Goal: Information Seeking & Learning: Learn about a topic

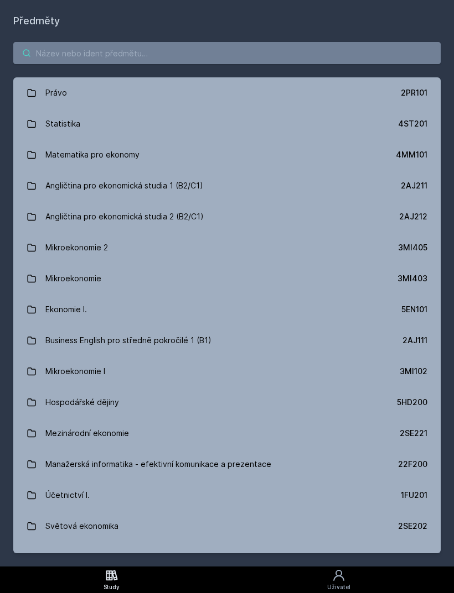
click at [221, 53] on input "search" at bounding box center [226, 53] width 427 height 22
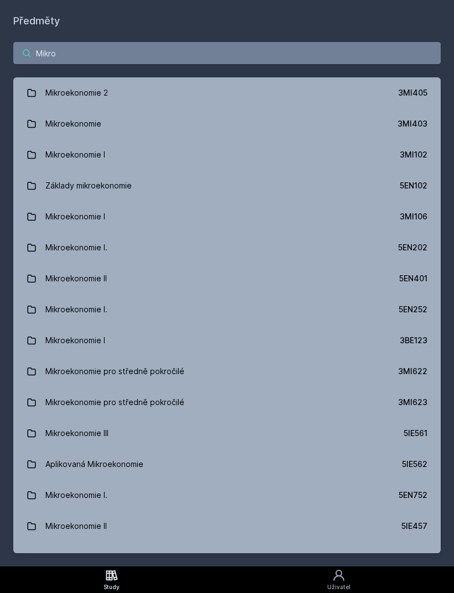
type input "Mikroe"
click at [170, 243] on link "Mikroekonomie I. 5EN202" at bounding box center [226, 247] width 427 height 31
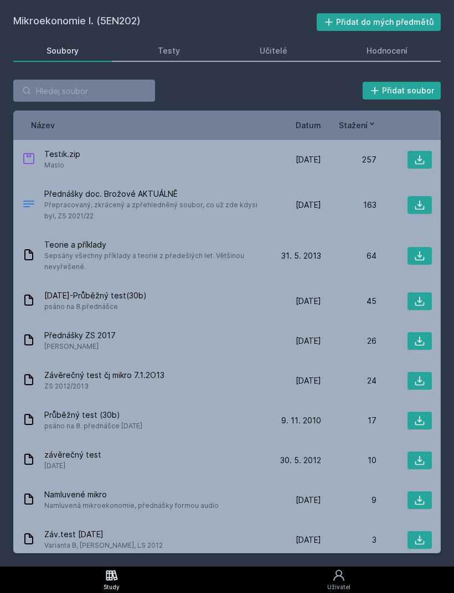
click at [283, 50] on div "Učitelé" at bounding box center [273, 50] width 28 height 11
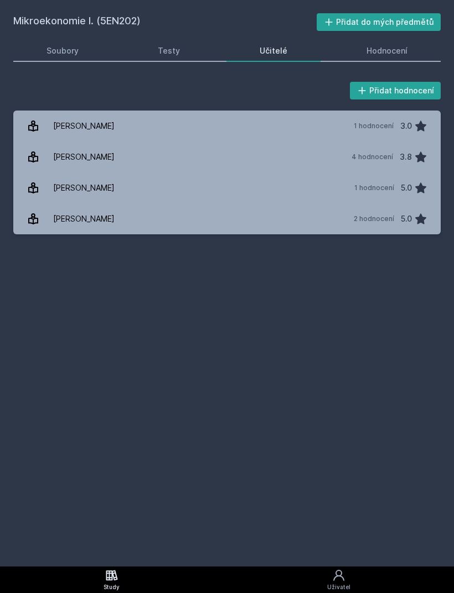
click at [70, 60] on link "Soubory" at bounding box center [62, 51] width 98 height 22
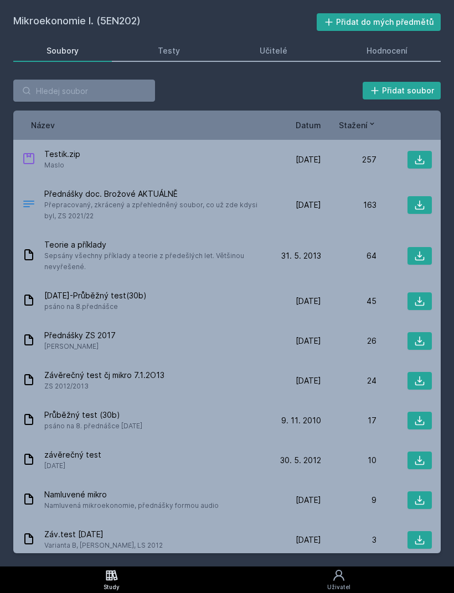
click at [179, 57] on link "Testy" at bounding box center [169, 51] width 88 height 22
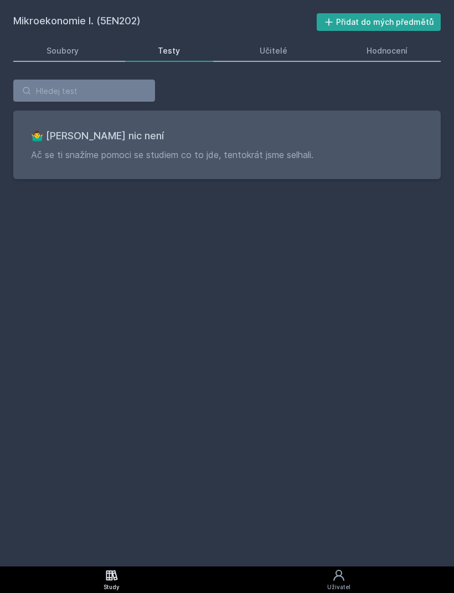
click at [284, 48] on div "Učitelé" at bounding box center [273, 50] width 28 height 11
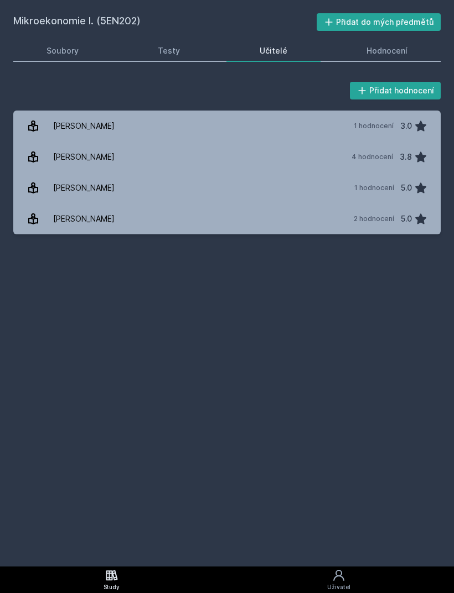
click at [403, 51] on div "Hodnocení" at bounding box center [386, 50] width 41 height 11
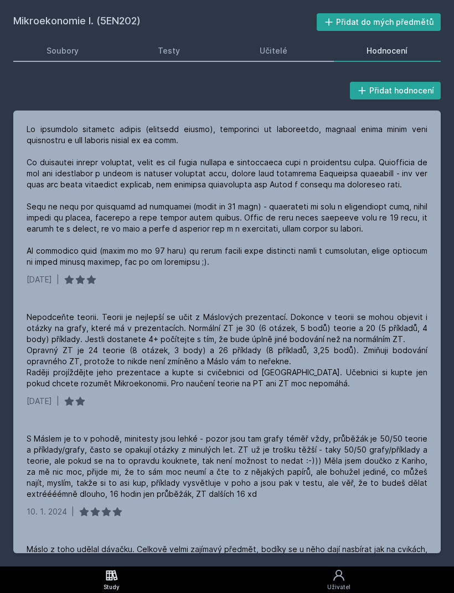
click at [282, 166] on div at bounding box center [227, 196] width 400 height 144
click at [284, 54] on div "Učitelé" at bounding box center [273, 50] width 28 height 11
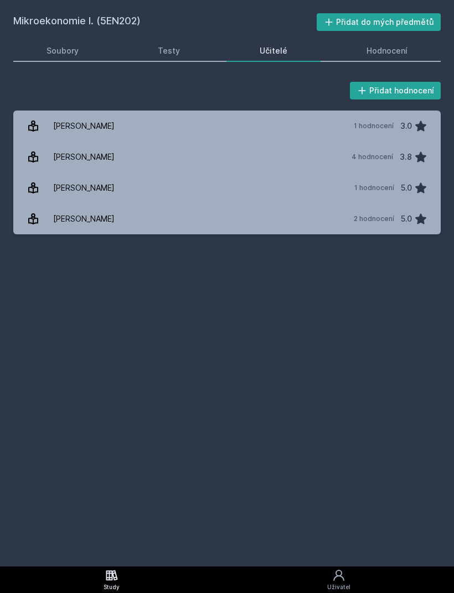
click at [74, 55] on div "Soubory" at bounding box center [62, 50] width 32 height 11
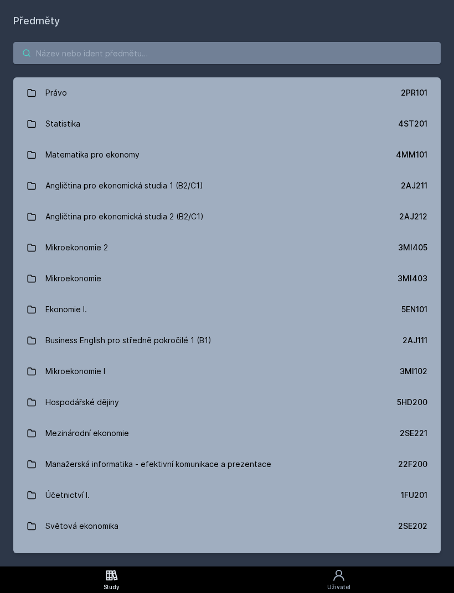
click at [191, 64] on input "search" at bounding box center [226, 53] width 427 height 22
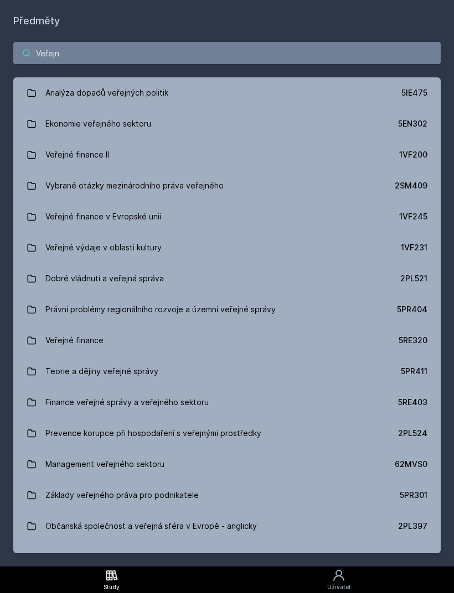
type input "Veřejné"
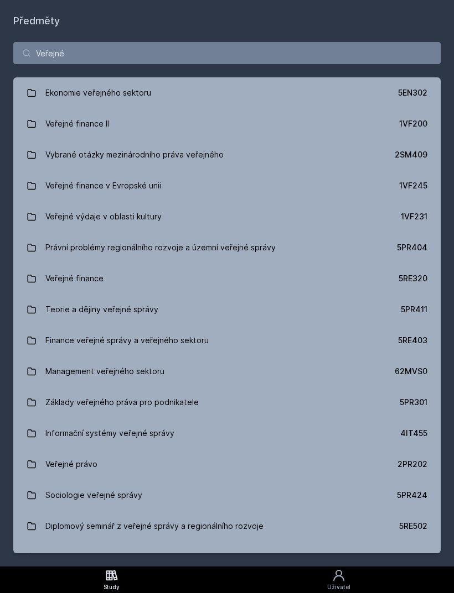
click at [152, 288] on link "Veřejné finance 5RE320" at bounding box center [226, 278] width 427 height 31
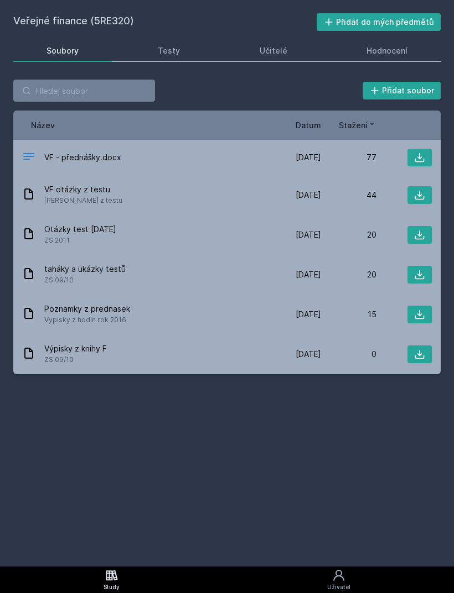
click at [402, 57] on link "Hodnocení" at bounding box center [387, 51] width 107 height 22
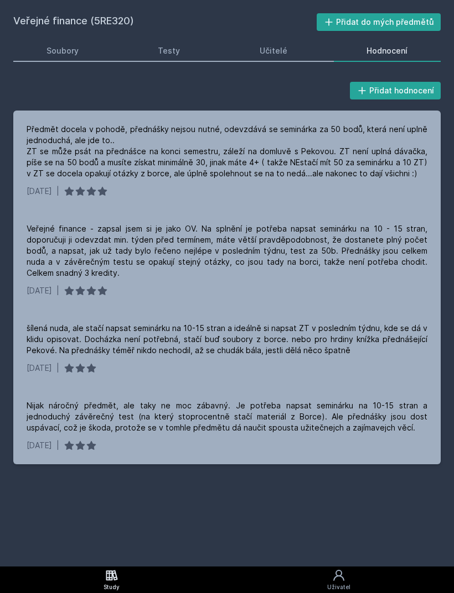
click at [167, 175] on div "Předmět docela v pohodě, přednášky nejsou nutné, odevzdává se seminárka za 50 b…" at bounding box center [227, 151] width 400 height 55
click at [77, 59] on link "Soubory" at bounding box center [62, 51] width 98 height 22
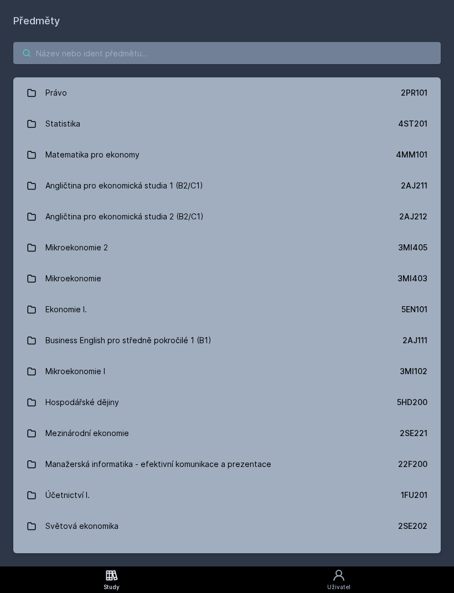
click at [169, 58] on input "search" at bounding box center [226, 53] width 427 height 22
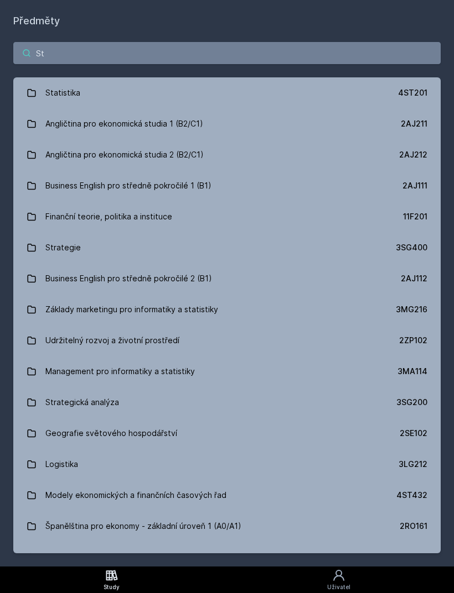
type input "Sta"
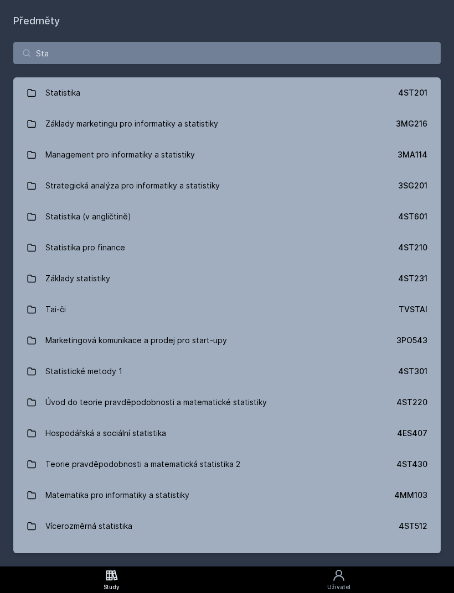
click at [92, 93] on link "Statistika 4ST201" at bounding box center [226, 92] width 427 height 31
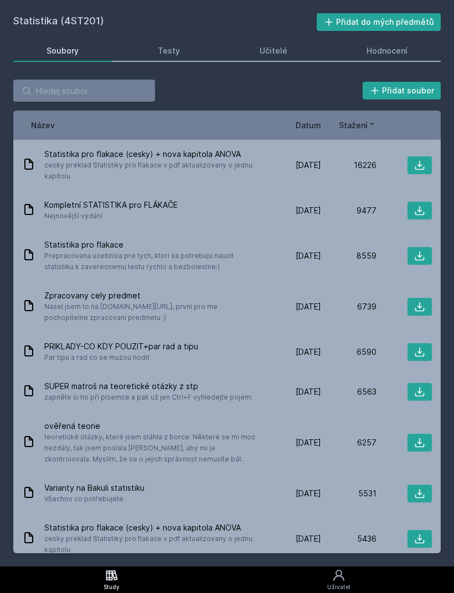
click at [279, 51] on div "Učitelé" at bounding box center [273, 50] width 28 height 11
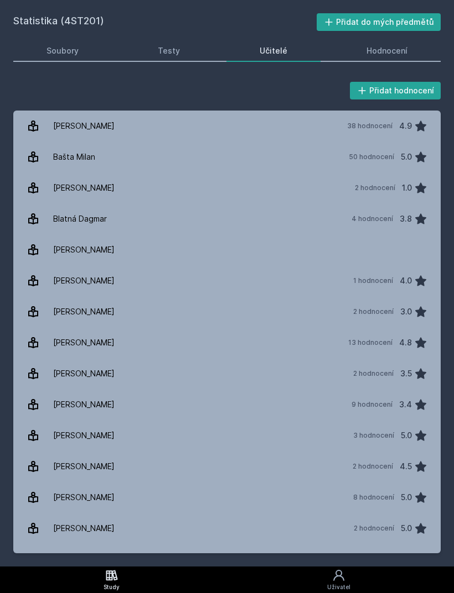
click at [205, 95] on div "Přidat hodnocení" at bounding box center [226, 91] width 427 height 22
click at [67, 50] on div "Soubory" at bounding box center [62, 50] width 32 height 11
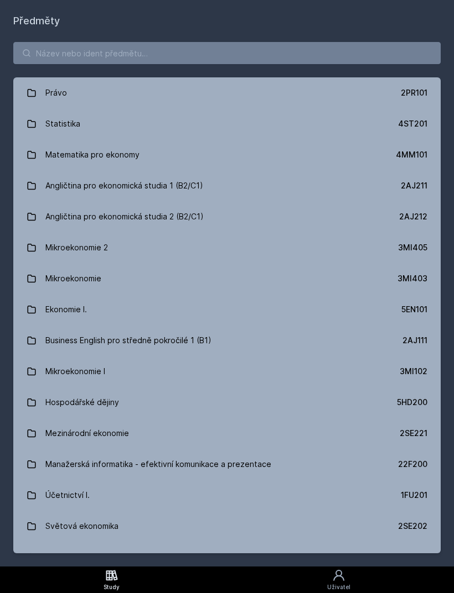
click at [186, 35] on div "Právo 2PR101 Statistika 4ST201 Matematika pro ekonomy 4MM101 Angličtina pro eko…" at bounding box center [227, 298] width 454 height 538
click at [164, 57] on input "search" at bounding box center [226, 53] width 427 height 22
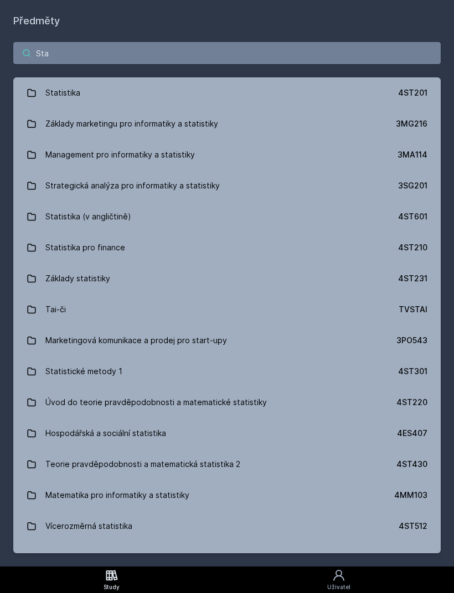
type input "Sta"
click at [154, 87] on link "Statistika 4ST201" at bounding box center [226, 92] width 427 height 31
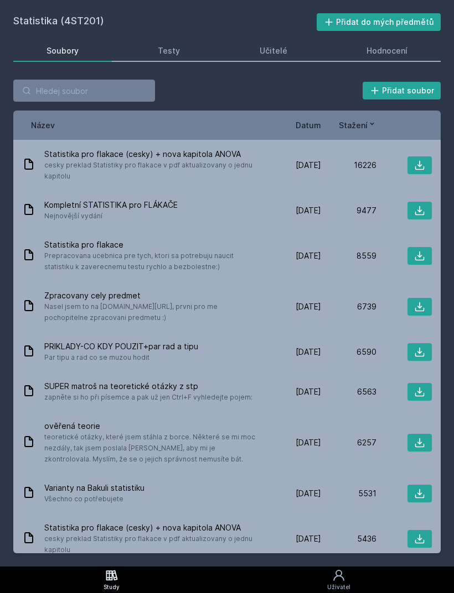
click at [279, 57] on link "Učitelé" at bounding box center [273, 51] width 94 height 22
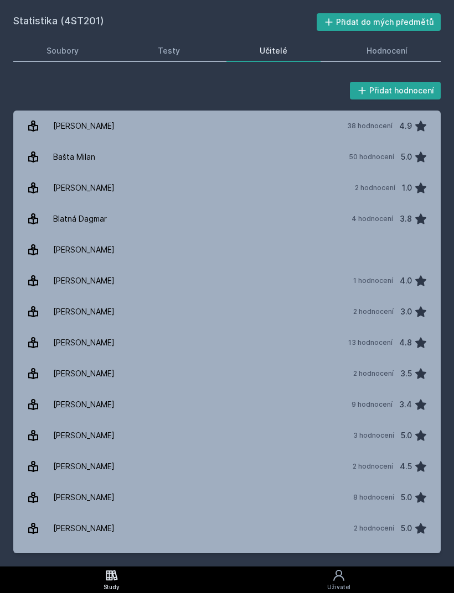
click at [75, 60] on link "Soubory" at bounding box center [62, 51] width 98 height 22
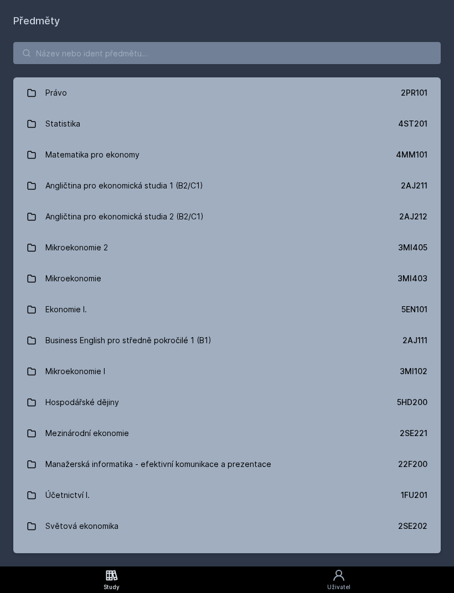
click at [181, 25] on h1 "Předměty" at bounding box center [226, 20] width 427 height 15
